Goal: Transaction & Acquisition: Purchase product/service

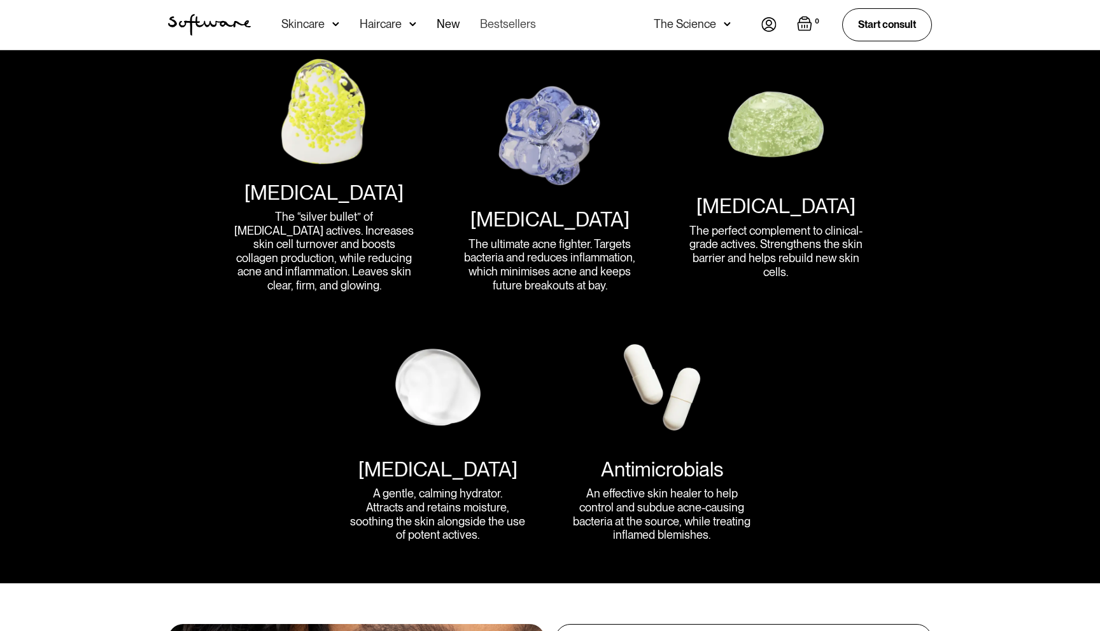
scroll to position [1693, 0]
click at [505, 24] on link "Bestsellers" at bounding box center [508, 25] width 56 height 50
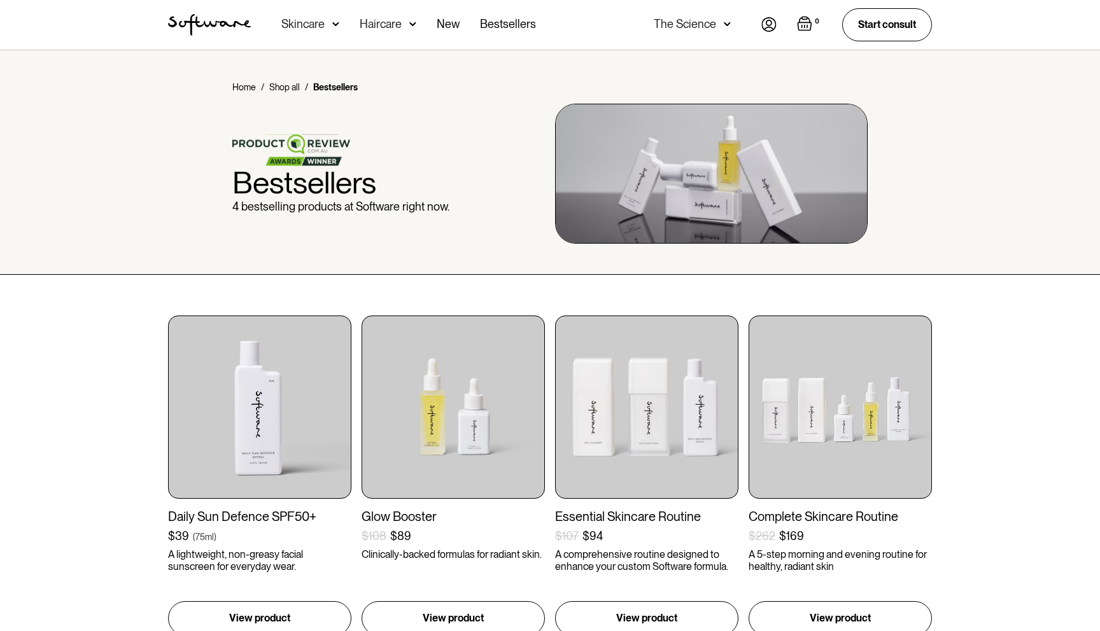
click at [691, 25] on div "The Science" at bounding box center [685, 24] width 62 height 13
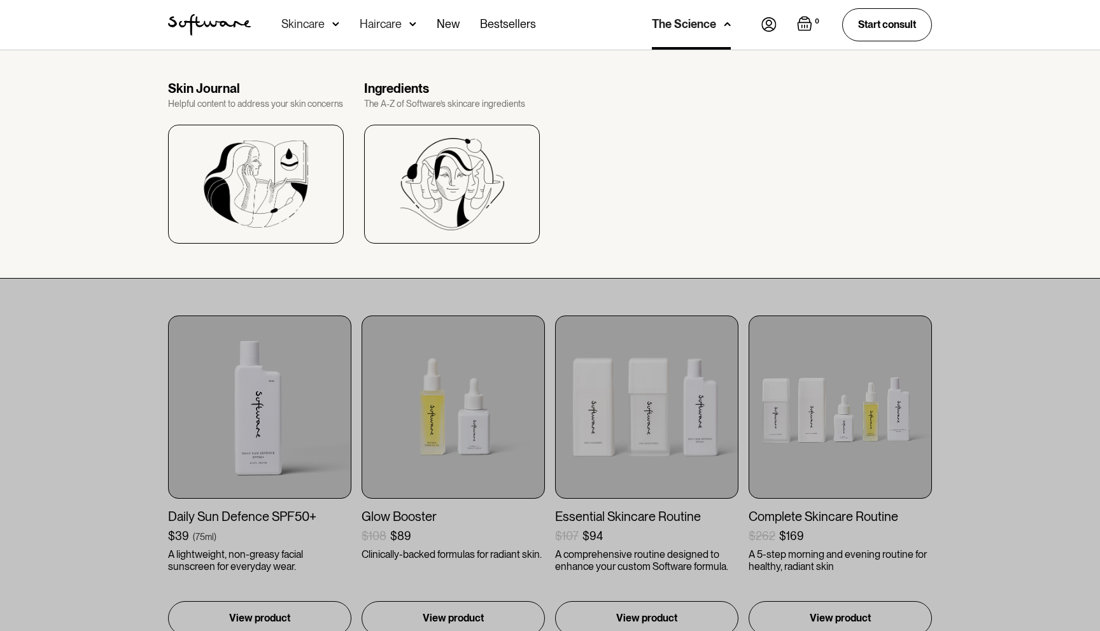
click at [691, 25] on div "The Science" at bounding box center [684, 24] width 64 height 13
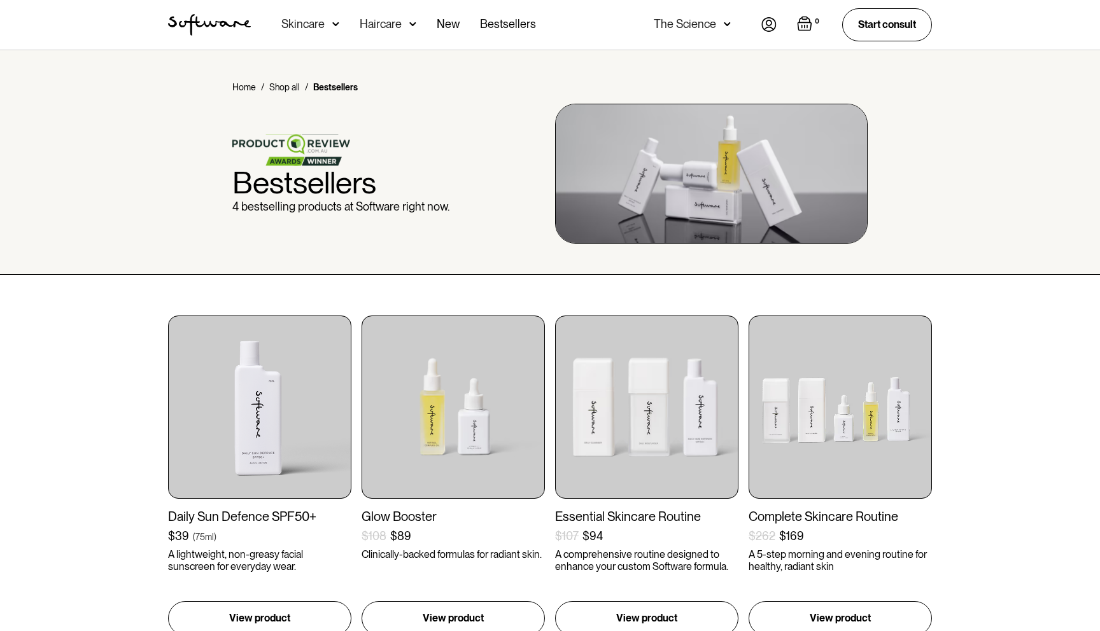
click at [339, 14] on div "Haircare" at bounding box center [310, 25] width 58 height 50
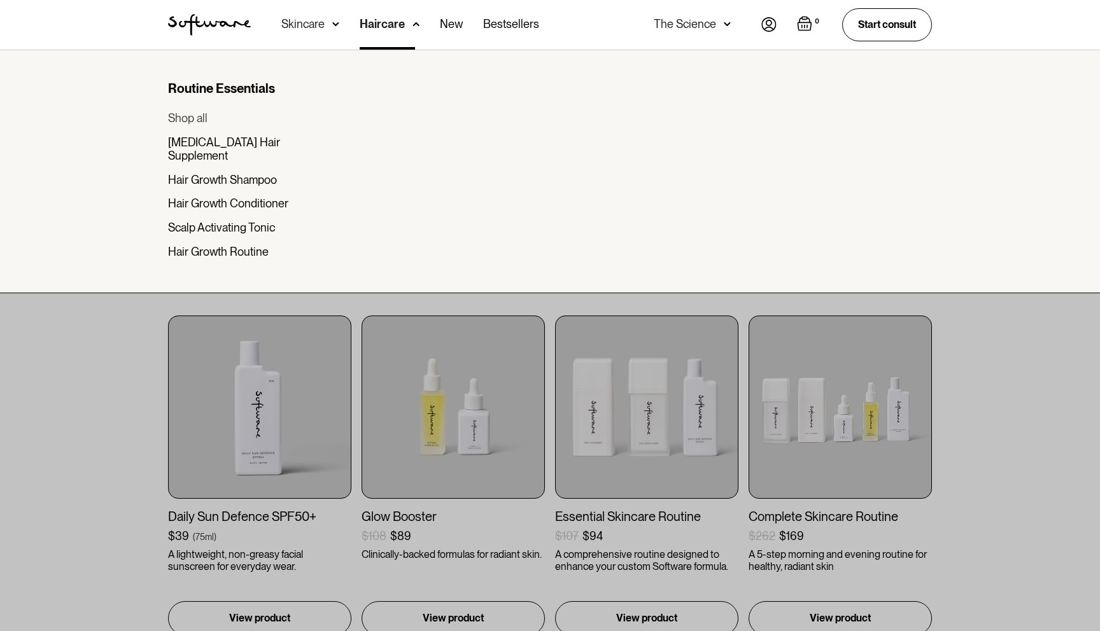
click at [182, 115] on div "Shop all" at bounding box center [187, 118] width 39 height 14
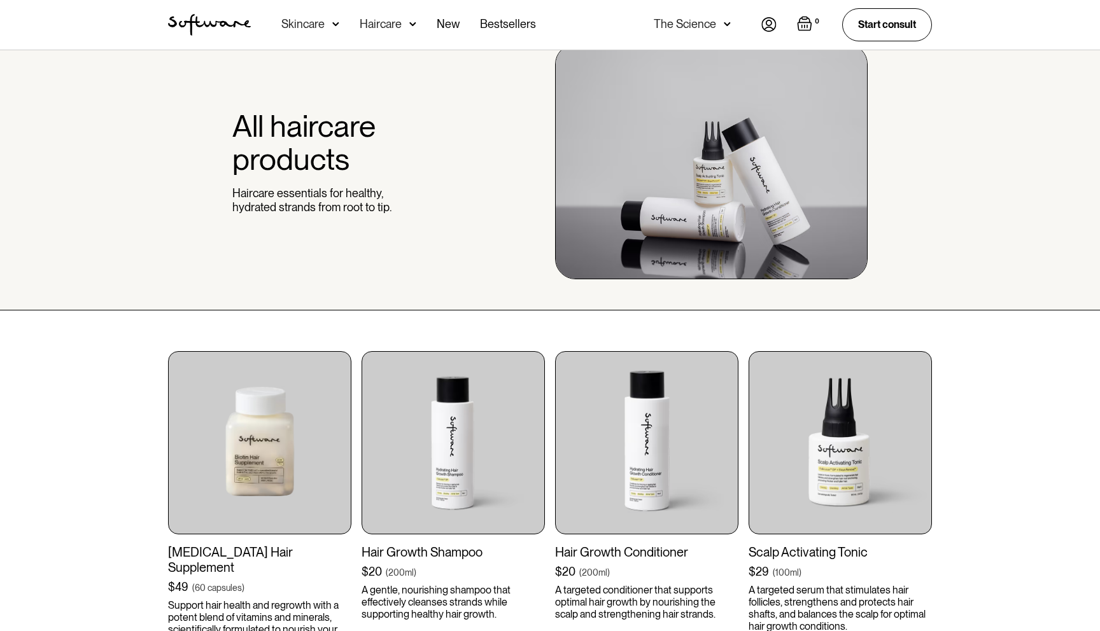
scroll to position [267, 0]
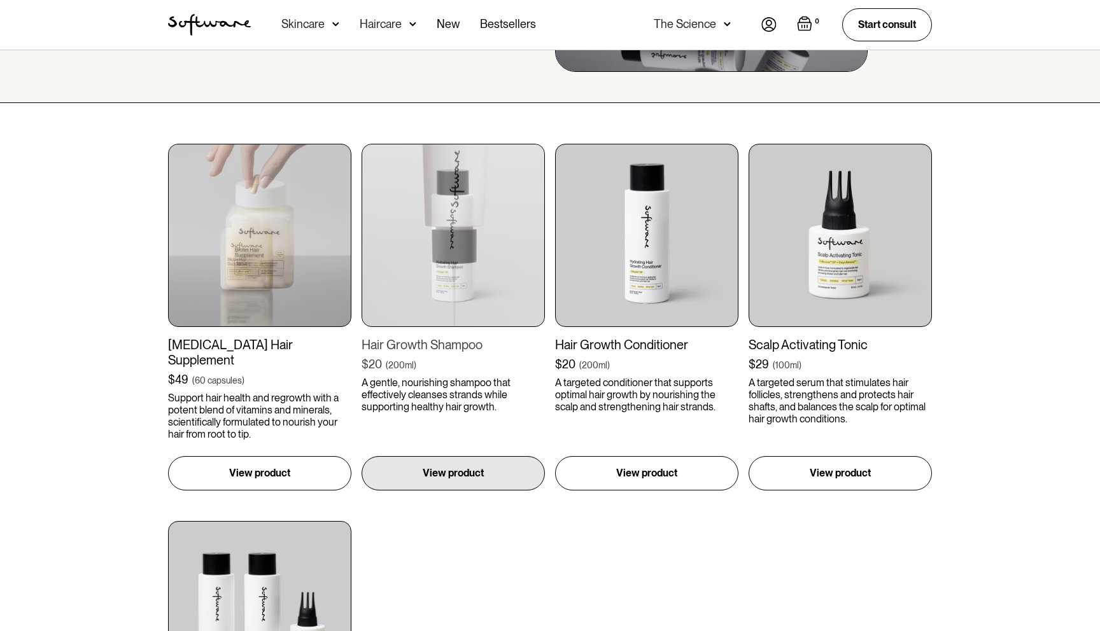
click at [454, 341] on div "Hair Growth Shampoo" at bounding box center [452, 344] width 183 height 15
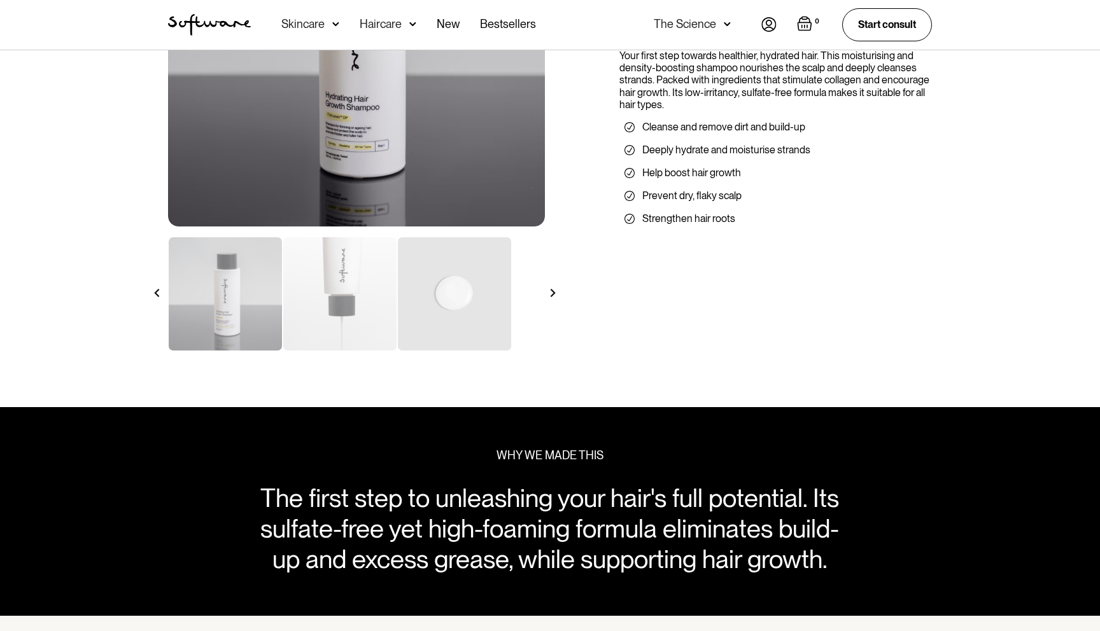
scroll to position [110, 0]
